Goal: Task Accomplishment & Management: Complete application form

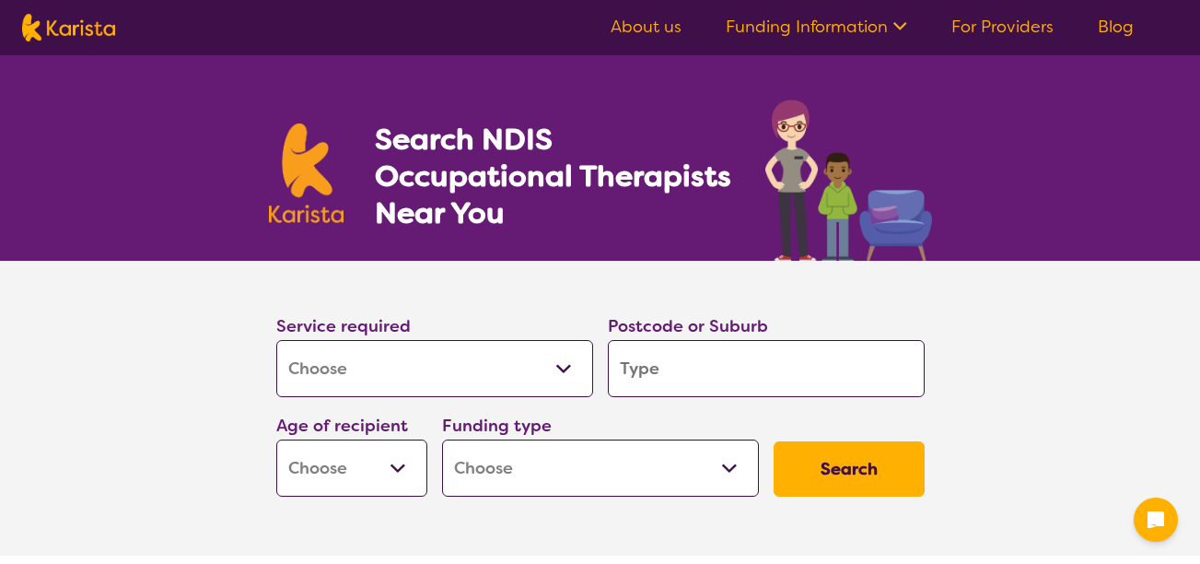
select select "[MEDICAL_DATA]"
click at [438, 351] on select "Allied Health Assistant Assessment ([MEDICAL_DATA] or [MEDICAL_DATA]) Behaviour…" at bounding box center [434, 368] width 317 height 57
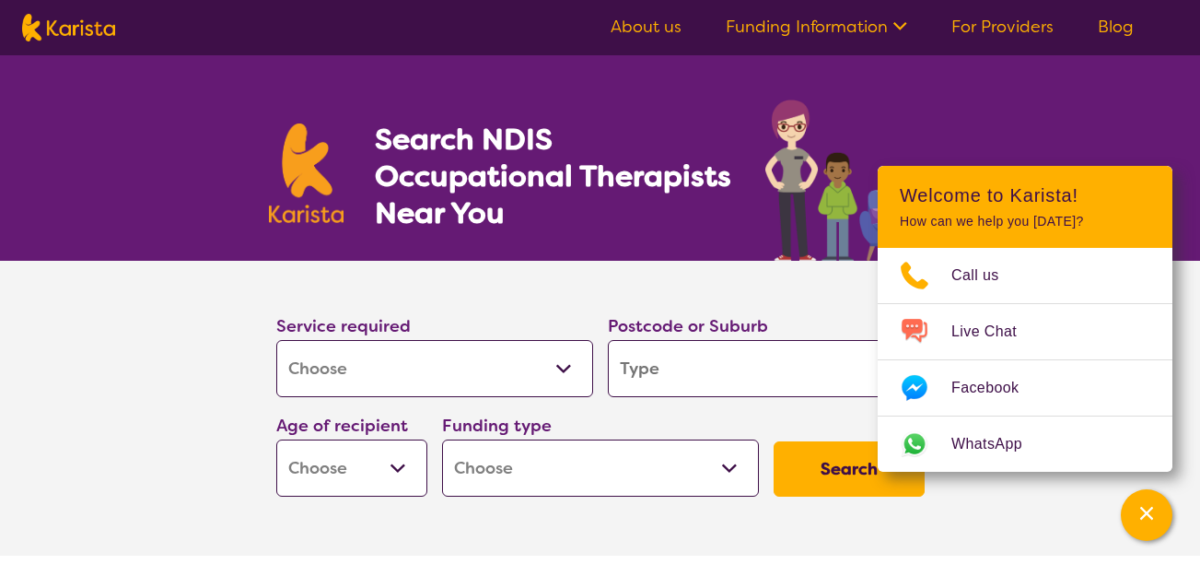
click at [731, 275] on section "Service required Allied Health Assistant Assessment ([MEDICAL_DATA] or [MEDICAL…" at bounding box center [600, 382] width 707 height 243
click at [680, 367] on input "search" at bounding box center [766, 368] width 317 height 57
type input "6"
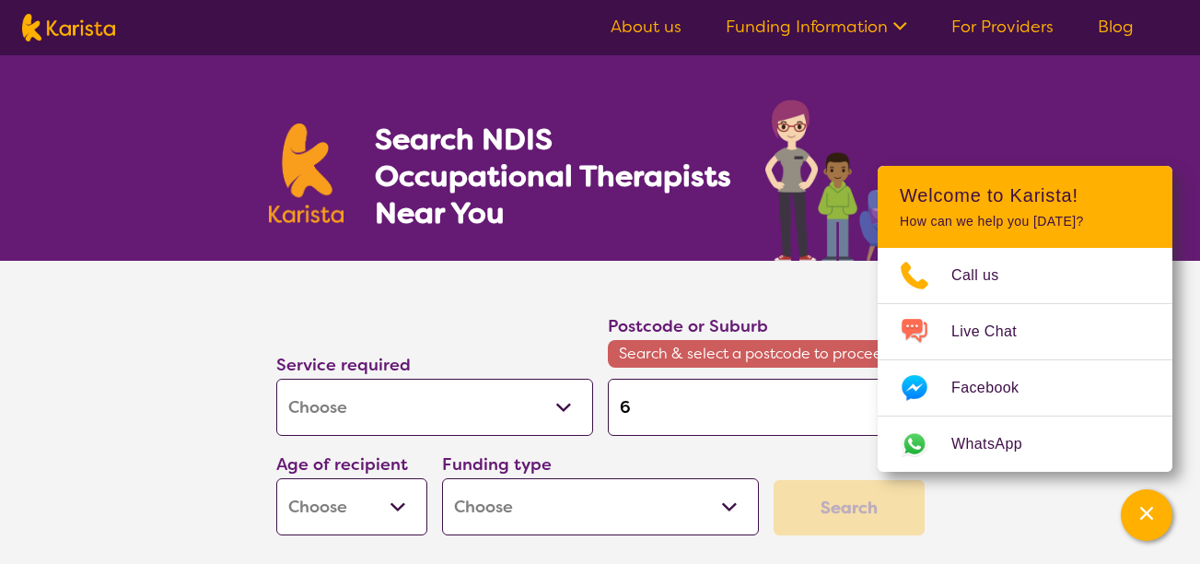
type input "65"
type input "653"
type input "6530"
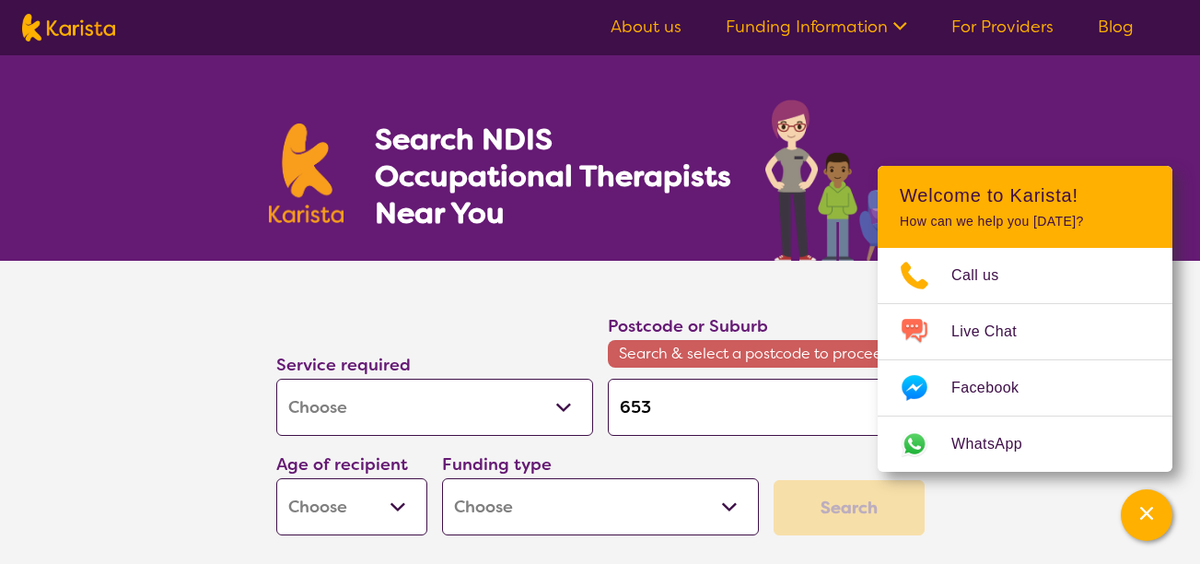
type input "6530"
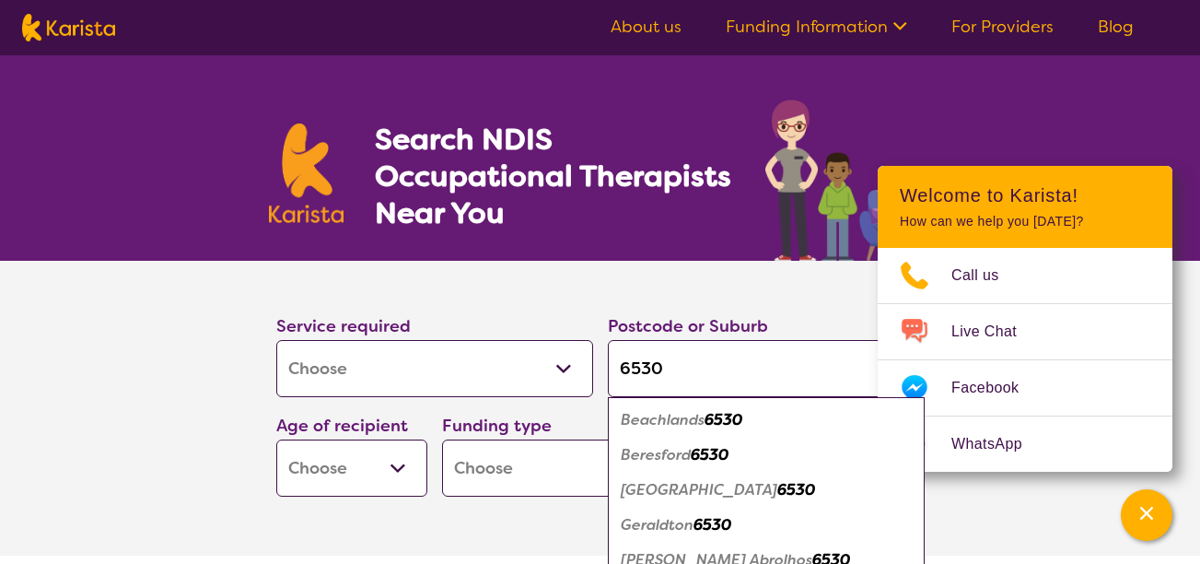
type input "6530"
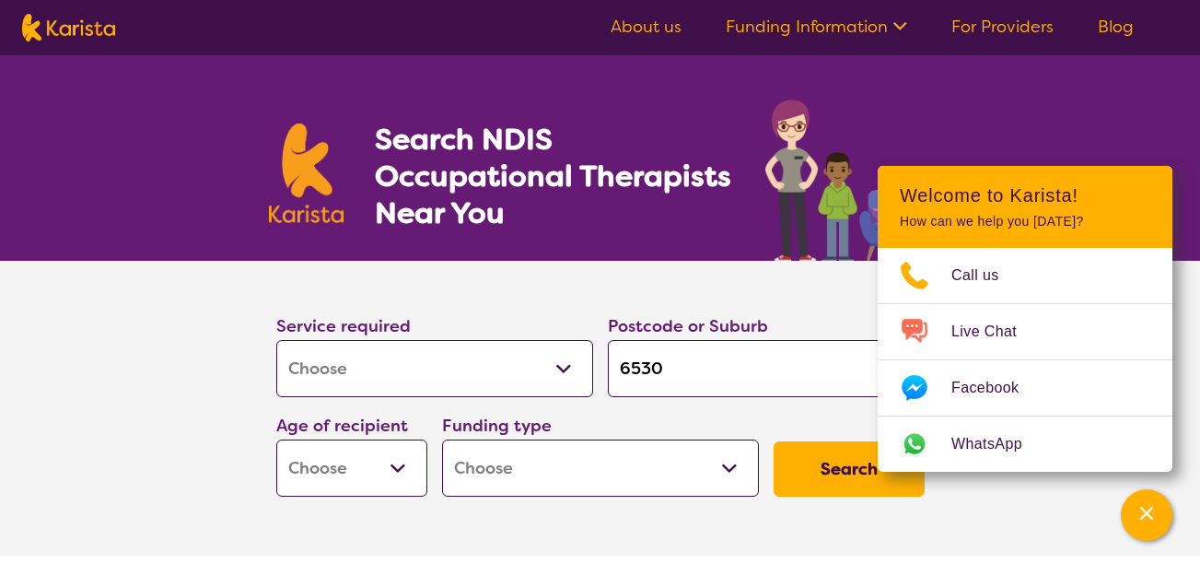
click at [345, 455] on select "Early Childhood - 0 to 9 Child - 10 to 11 Adolescent - 12 to 17 Adult - 18 to 6…" at bounding box center [351, 467] width 151 height 57
select select "AS"
click at [276, 439] on select "Early Childhood - 0 to 9 Child - 10 to 11 Adolescent - 12 to 17 Adult - 18 to 6…" at bounding box center [351, 467] width 151 height 57
select select "AS"
click at [564, 455] on select "Home Care Package (HCP) National Disability Insurance Scheme (NDIS) I don't know" at bounding box center [600, 467] width 317 height 57
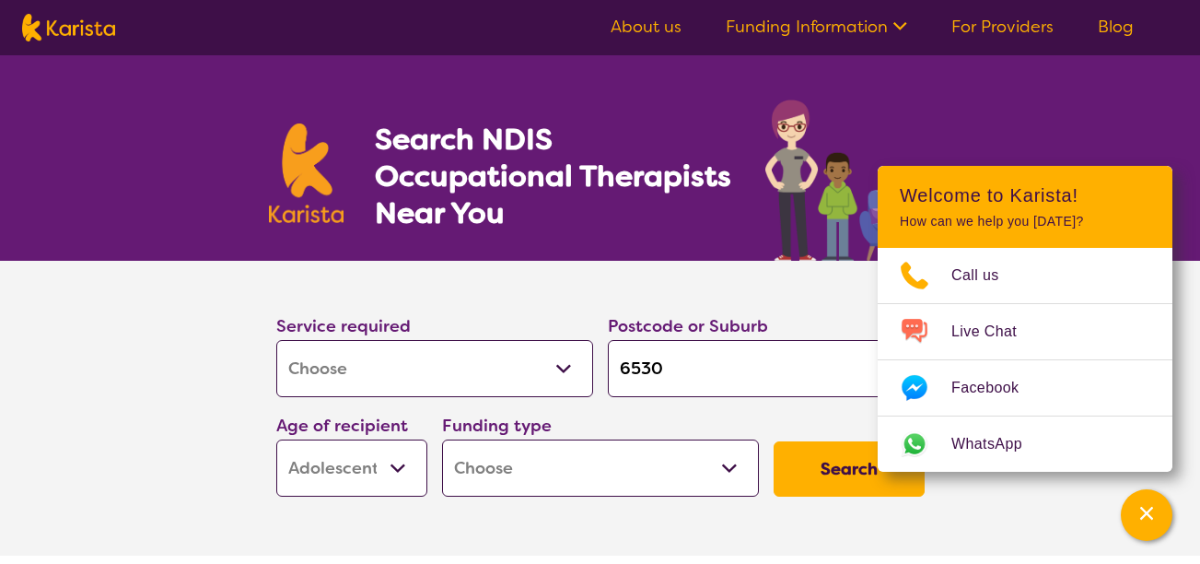
select select "NDIS"
click at [442, 439] on select "Home Care Package (HCP) National Disability Insurance Scheme (NDIS) I don't know" at bounding box center [600, 467] width 317 height 57
select select "NDIS"
click at [814, 461] on button "Search" at bounding box center [848, 468] width 151 height 55
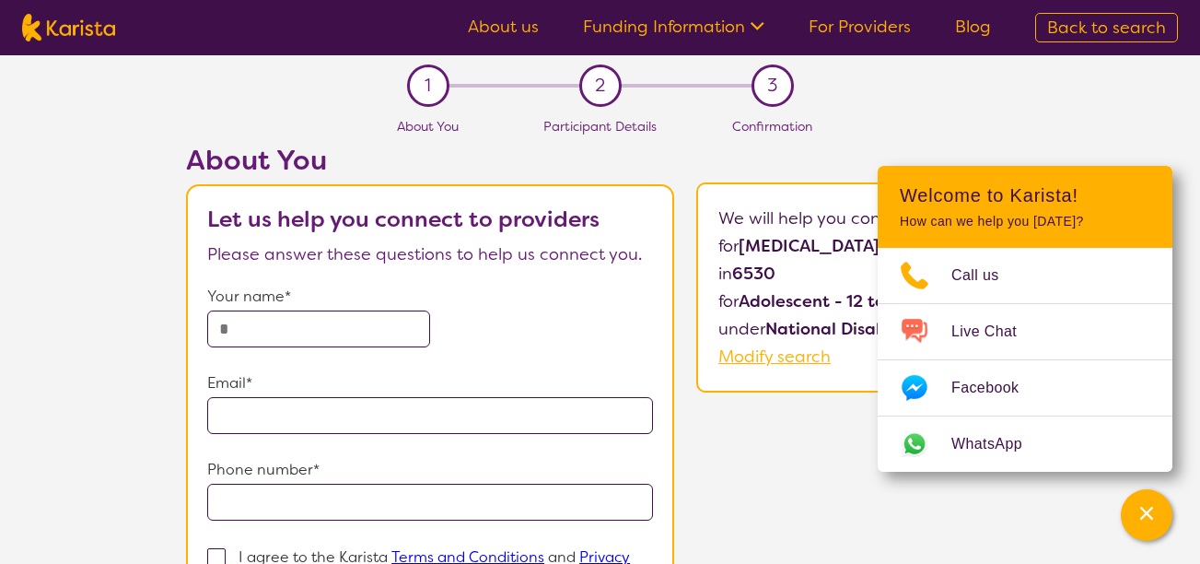
click at [989, 135] on section "1 About You 2 Participant Details 3 Confirmation About You Let us help you conn…" at bounding box center [600, 408] width 1200 height 707
click at [1152, 511] on icon "Channel Menu" at bounding box center [1146, 513] width 18 height 18
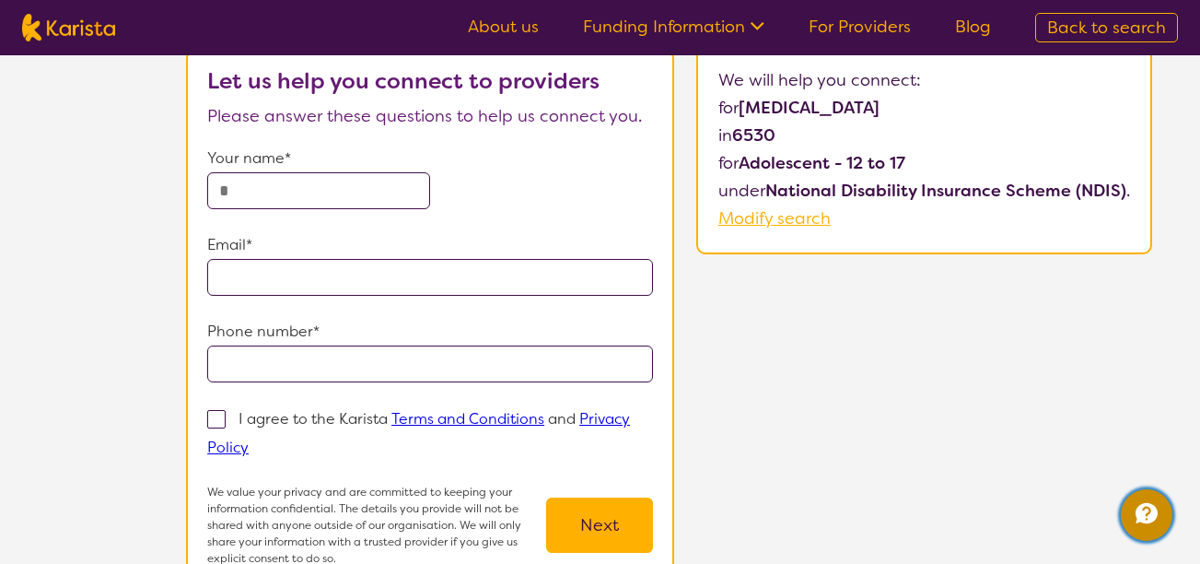
scroll to position [139, 0]
click at [364, 192] on input "text" at bounding box center [318, 189] width 223 height 37
type input "*****"
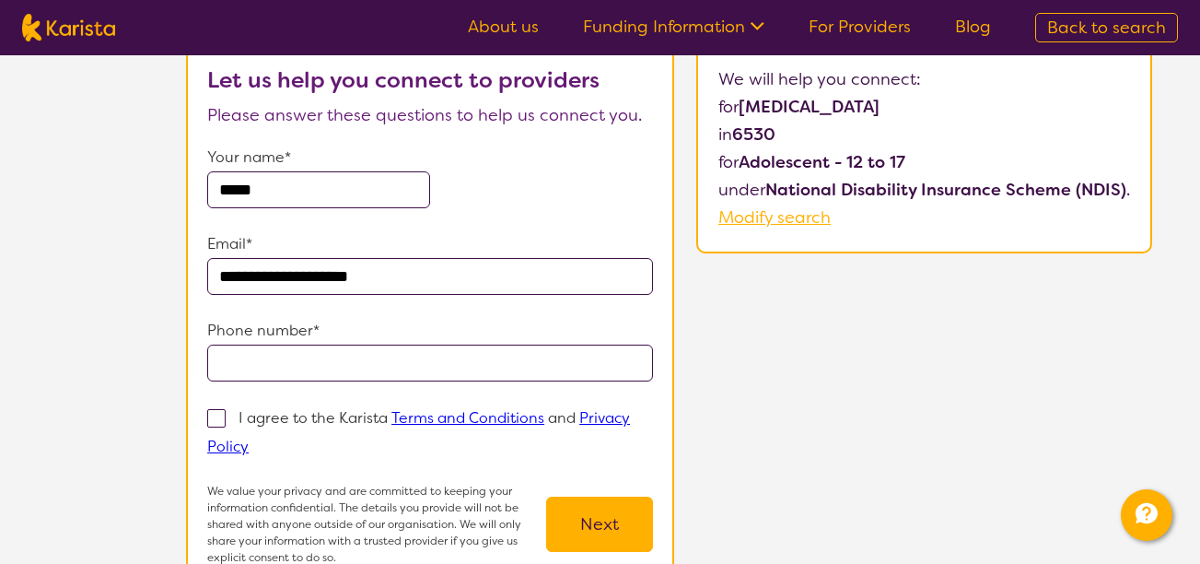
type input "**********"
click at [389, 355] on input "tel" at bounding box center [430, 362] width 446 height 37
type input "**********"
click at [215, 421] on span at bounding box center [216, 418] width 18 height 18
click at [249, 439] on input "I agree to the Karista Terms and Conditions and Privacy Policy" at bounding box center [255, 445] width 12 height 12
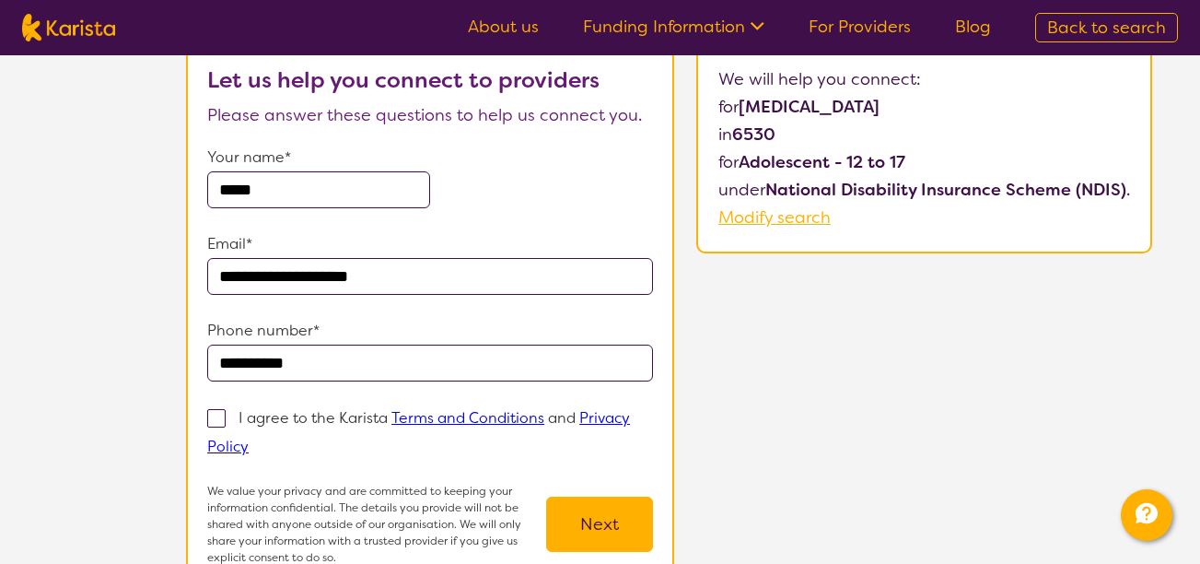
checkbox input "true"
click at [608, 523] on button "Next" at bounding box center [599, 523] width 107 height 55
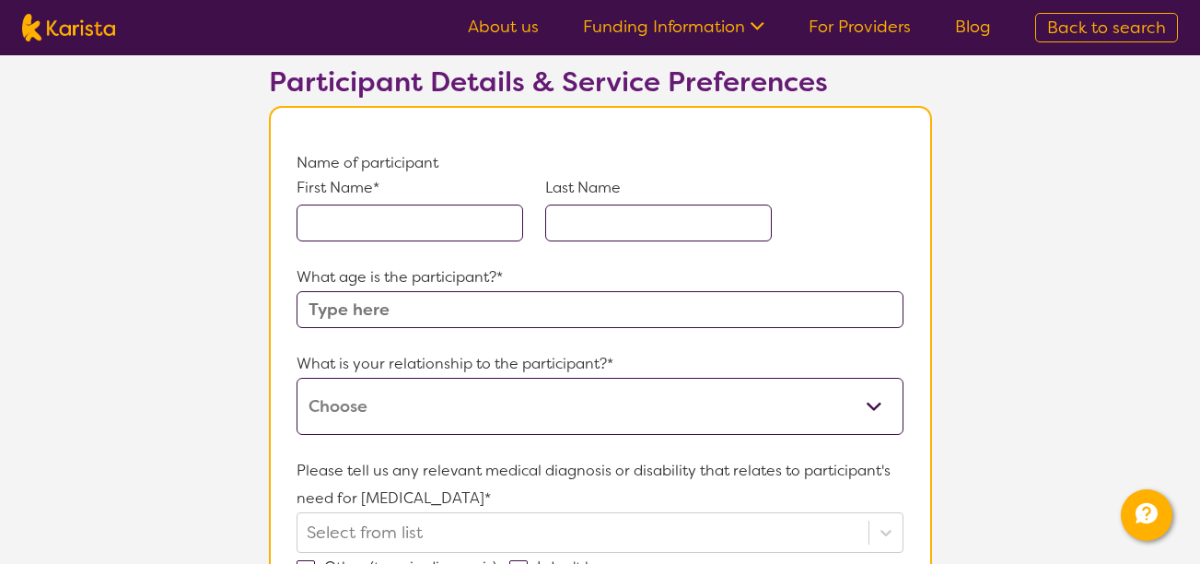
scroll to position [111, 0]
